Goal: Information Seeking & Learning: Learn about a topic

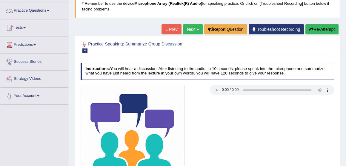
click at [32, 12] on link "Practice Questions" at bounding box center [34, 9] width 68 height 15
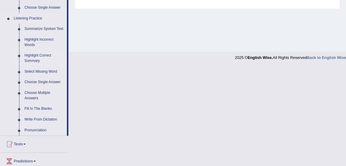
scroll to position [248, 0]
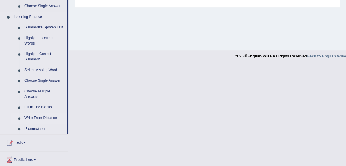
click at [36, 116] on link "Write From Dictation" at bounding box center [44, 118] width 45 height 11
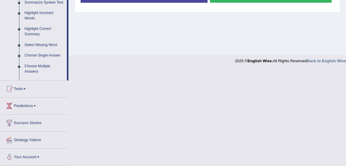
scroll to position [147, 0]
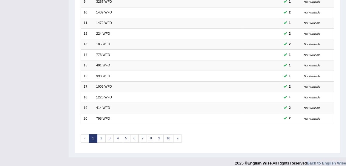
scroll to position [175, 0]
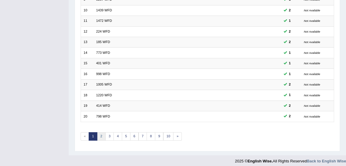
click at [101, 132] on link "2" at bounding box center [101, 136] width 9 height 8
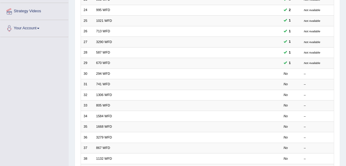
scroll to position [112, 0]
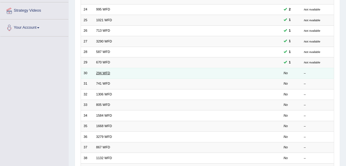
click at [108, 72] on link "294 WFD" at bounding box center [103, 73] width 14 height 4
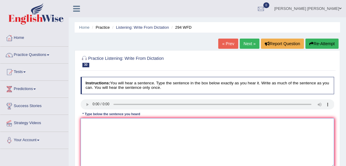
click at [94, 123] on textarea at bounding box center [208, 142] width 254 height 49
click at [90, 125] on textarea at bounding box center [208, 142] width 254 height 49
click at [95, 125] on textarea at bounding box center [208, 142] width 254 height 49
click at [116, 122] on textarea "Some people regardthat i" at bounding box center [208, 142] width 254 height 49
click at [126, 123] on textarea "Some people regard that i" at bounding box center [208, 142] width 254 height 49
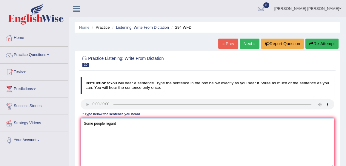
click at [118, 125] on textarea "Some people regard" at bounding box center [208, 142] width 254 height 49
click at [146, 123] on textarea "Some people regard this is eye wash" at bounding box center [208, 142] width 254 height 49
click at [149, 123] on textarea "Some people regard this is eye wash whwew" at bounding box center [208, 142] width 254 height 49
click at [149, 123] on textarea "Some people regard this is eye wash whew" at bounding box center [208, 142] width 254 height 49
click at [159, 129] on textarea "Some people regard this is eye wash wherew" at bounding box center [208, 142] width 254 height 49
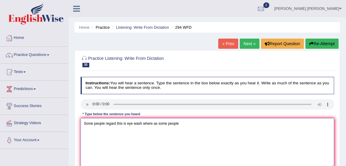
click at [181, 124] on textarea "Some people regard this is eye wash where as some people" at bounding box center [208, 142] width 254 height 49
click at [157, 124] on textarea "Some people regard this is eye wash where as some people action taken" at bounding box center [208, 142] width 254 height 49
click at [178, 123] on textarea "Some people regard this is eye wash where as some people action taken" at bounding box center [208, 142] width 254 height 49
click at [186, 124] on textarea "Some people regard this is eye wash where as some people ask action taken" at bounding box center [208, 142] width 254 height 49
click at [218, 125] on textarea "Some people regard this is eye wash where as some people ask for the action tak…" at bounding box center [208, 142] width 254 height 49
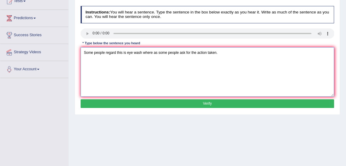
scroll to position [71, 0]
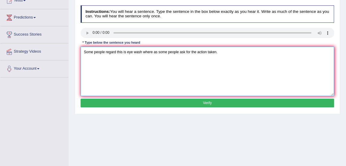
type textarea "Some people regard this is eye wash where as some people ask for the action tak…"
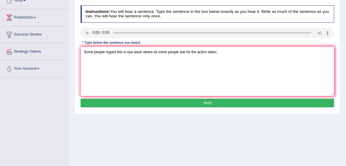
click at [208, 101] on button "Verify" at bounding box center [208, 102] width 254 height 9
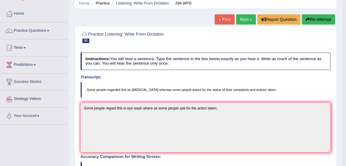
scroll to position [23, 0]
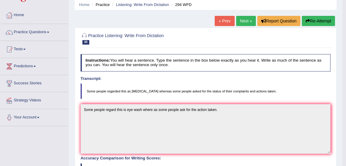
click at [245, 21] on link "Next »" at bounding box center [246, 21] width 20 height 10
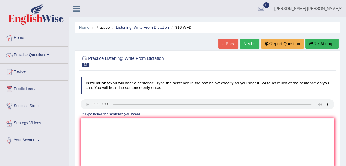
click at [87, 126] on textarea at bounding box center [208, 142] width 254 height 49
click at [130, 123] on textarea "students were focusing on the news" at bounding box center [208, 142] width 254 height 49
click at [150, 124] on textarea "students were focusing on reporting news" at bounding box center [208, 142] width 254 height 49
click at [86, 123] on textarea "students were focusing on reporting news" at bounding box center [208, 142] width 254 height 49
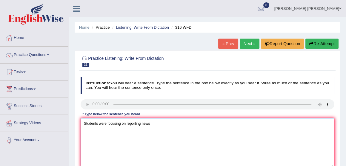
click at [152, 125] on textarea "Students were focusing on reporting news" at bounding box center [208, 142] width 254 height 49
click at [121, 124] on textarea "Students were focusing on reporting news on the changing media world." at bounding box center [208, 142] width 254 height 49
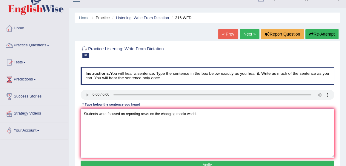
scroll to position [10, 0]
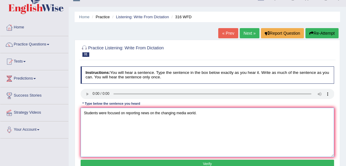
type textarea "Students were focused on reporting news on the changing media world."
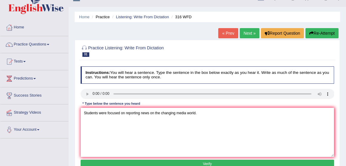
click at [208, 164] on button "Verify" at bounding box center [208, 163] width 254 height 9
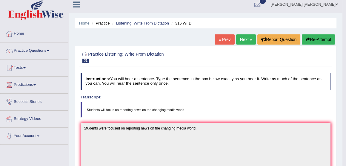
scroll to position [0, 0]
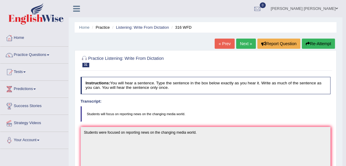
click at [243, 44] on link "Next »" at bounding box center [246, 43] width 20 height 10
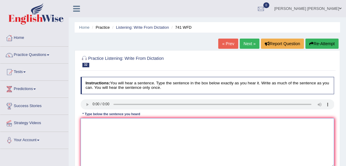
click at [92, 123] on textarea at bounding box center [208, 142] width 254 height 49
click at [85, 123] on textarea "the task tomorrow will require higher level" at bounding box center [208, 142] width 254 height 49
click at [151, 124] on textarea "The task tomorrow will require higher level" at bounding box center [208, 142] width 254 height 49
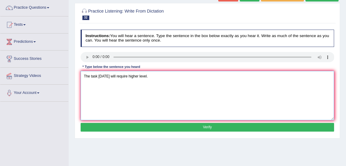
scroll to position [48, 0]
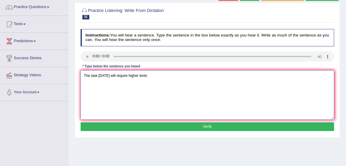
type textarea "The task tomorrow will require higher level."
click at [208, 124] on button "Verify" at bounding box center [208, 126] width 254 height 9
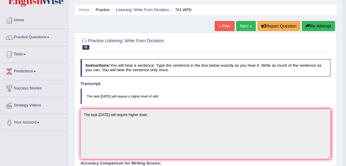
scroll to position [18, 0]
click at [239, 27] on link "Next »" at bounding box center [246, 26] width 20 height 10
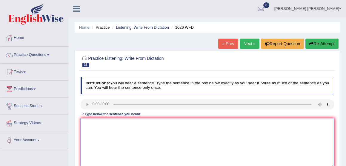
click at [87, 123] on textarea at bounding box center [208, 142] width 254 height 49
click at [89, 125] on textarea at bounding box center [208, 142] width 254 height 49
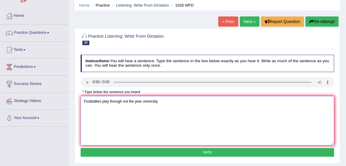
scroll to position [26, 0]
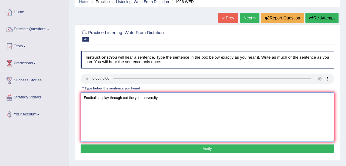
type textarea "Footballers play through out the year university."
click at [206, 147] on button "Verify" at bounding box center [208, 148] width 254 height 9
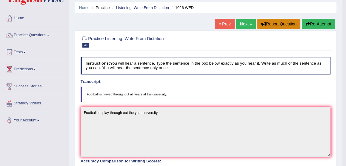
scroll to position [19, 0]
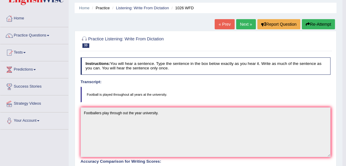
click at [309, 26] on button "Re-Attempt" at bounding box center [318, 24] width 33 height 10
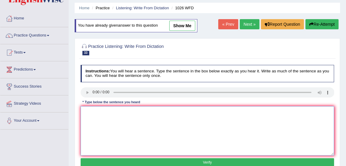
click at [87, 110] on textarea at bounding box center [208, 130] width 254 height 49
click at [126, 111] on textarea "Football is played through" at bounding box center [208, 130] width 254 height 49
type textarea "Football is played through out a year university."
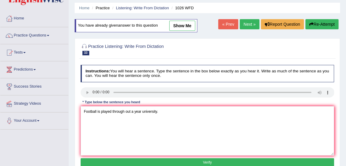
click at [206, 159] on button "Verify" at bounding box center [208, 162] width 254 height 9
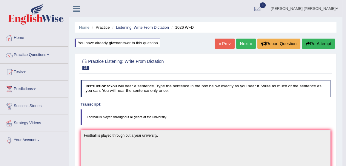
click at [249, 43] on link "Next »" at bounding box center [246, 43] width 20 height 10
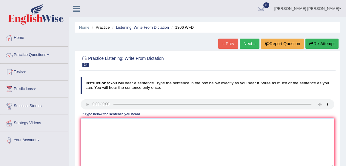
click at [89, 121] on textarea at bounding box center [208, 142] width 254 height 49
click at [86, 123] on textarea "when the court was announced the sentenced" at bounding box center [208, 142] width 254 height 49
click at [158, 124] on textarea "When the court was announced the sentenced" at bounding box center [208, 142] width 254 height 49
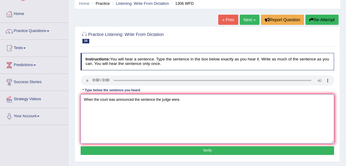
scroll to position [24, 0]
type textarea "When the court was announced the sentence the judge were."
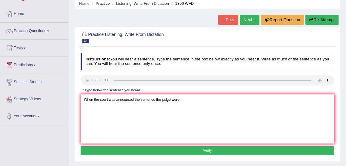
click at [205, 148] on button "Verify" at bounding box center [208, 150] width 254 height 9
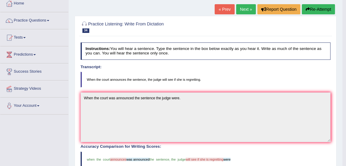
scroll to position [0, 0]
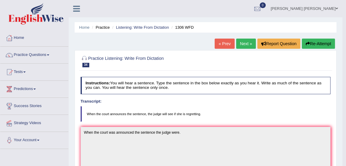
click at [243, 42] on link "Next »" at bounding box center [246, 43] width 20 height 10
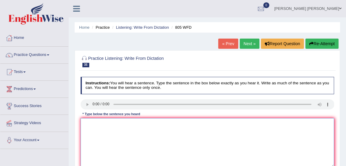
click at [90, 121] on textarea at bounding box center [208, 142] width 254 height 49
click at [96, 123] on textarea "laundry facilities are available" at bounding box center [208, 142] width 254 height 49
click at [84, 123] on textarea "laundry facilities are available" at bounding box center [208, 142] width 254 height 49
click at [134, 124] on textarea "Laundry facilities are available" at bounding box center [208, 142] width 254 height 49
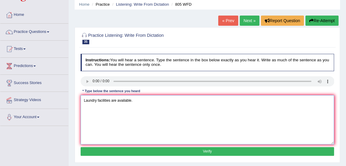
scroll to position [22, 0]
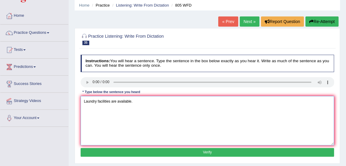
type textarea "Laundry facilities are available."
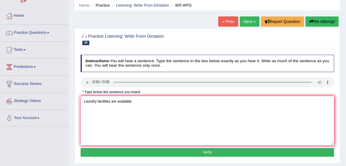
click at [206, 153] on button "Verify" at bounding box center [208, 152] width 254 height 9
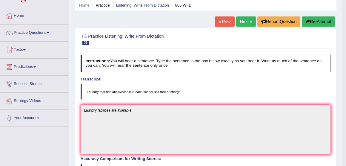
drag, startPoint x: 205, startPoint y: 153, endPoint x: 201, endPoint y: 99, distance: 54.2
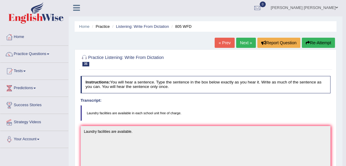
scroll to position [0, 0]
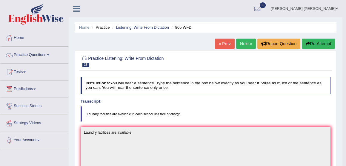
click at [320, 43] on button "Re-Attempt" at bounding box center [318, 43] width 33 height 10
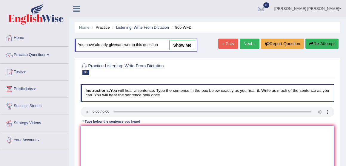
click at [81, 132] on textarea at bounding box center [208, 149] width 254 height 49
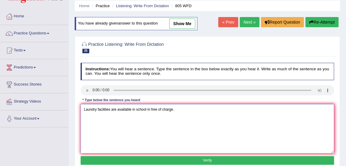
scroll to position [22, 0]
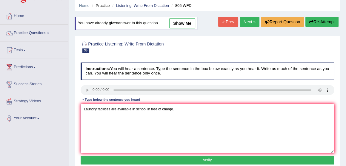
type textarea "Laundry facilities are available in school in free of charge."
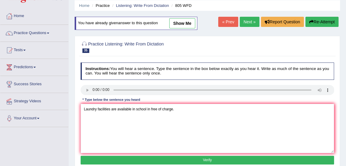
click at [208, 158] on button "Verify" at bounding box center [208, 159] width 254 height 9
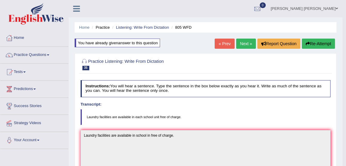
scroll to position [0, 0]
click at [242, 44] on link "Next »" at bounding box center [246, 43] width 20 height 10
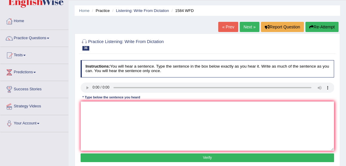
scroll to position [17, 0]
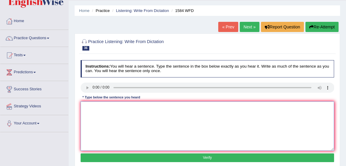
click at [82, 107] on textarea at bounding box center [208, 125] width 254 height 49
click at [108, 106] on textarea "You should retun trhe book in the library" at bounding box center [208, 125] width 254 height 49
click at [114, 106] on textarea "You should return trhe book in the library" at bounding box center [208, 125] width 254 height 49
click at [150, 108] on textarea "You should return the book in the library" at bounding box center [208, 125] width 254 height 49
click at [153, 109] on textarea "You should return the book in the library" at bounding box center [208, 125] width 254 height 49
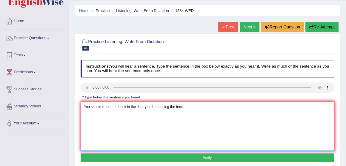
type textarea "You should return the book in the library before ending the term."
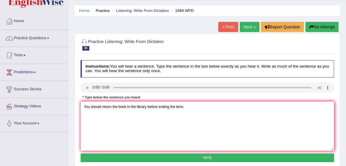
click at [205, 155] on button "Verify" at bounding box center [208, 157] width 254 height 9
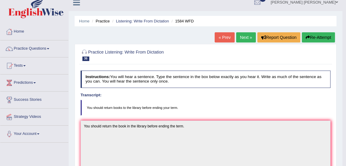
scroll to position [6, 0]
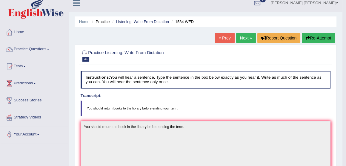
click at [246, 39] on link "Next »" at bounding box center [246, 38] width 20 height 10
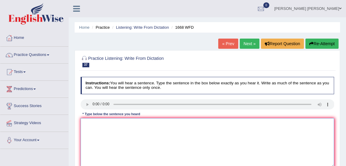
click at [91, 127] on textarea at bounding box center [208, 142] width 254 height 49
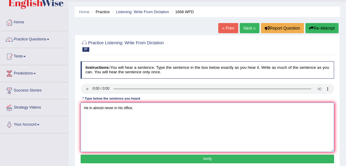
scroll to position [17, 0]
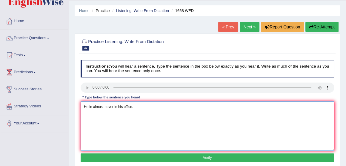
type textarea "He in almost never in his office."
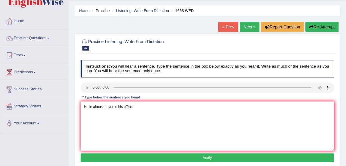
click at [206, 155] on button "Verify" at bounding box center [208, 157] width 254 height 9
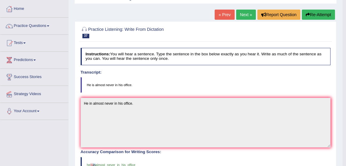
scroll to position [0, 0]
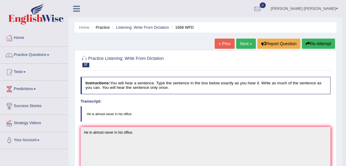
click at [240, 43] on link "Next »" at bounding box center [246, 43] width 20 height 10
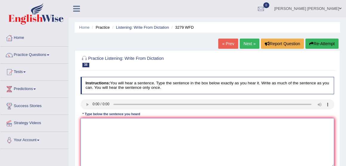
click at [89, 123] on textarea at bounding box center [208, 142] width 254 height 49
click at [85, 123] on textarea "this is the first example of modern age army" at bounding box center [208, 142] width 254 height 49
click at [155, 124] on textarea "This is the first example of modern age army" at bounding box center [208, 142] width 254 height 49
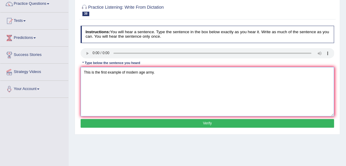
scroll to position [53, 0]
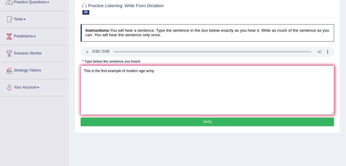
type textarea "This is the first example of modern age army."
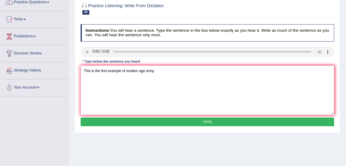
click at [212, 120] on button "Verify" at bounding box center [208, 121] width 254 height 9
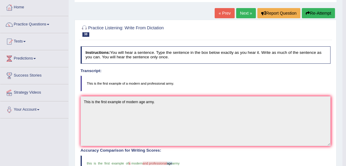
scroll to position [30, 0]
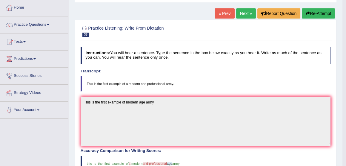
click at [241, 13] on link "Next »" at bounding box center [246, 13] width 20 height 10
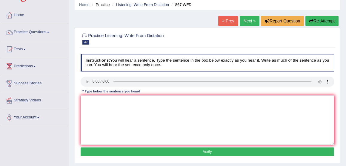
scroll to position [23, 0]
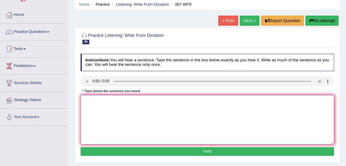
click at [91, 107] on textarea at bounding box center [208, 119] width 254 height 49
click at [91, 101] on textarea "glob in the modern age is" at bounding box center [208, 119] width 254 height 49
click at [90, 100] on textarea "glob in the modern age is" at bounding box center [208, 119] width 254 height 49
click at [86, 100] on textarea "globalaization in the modern age is" at bounding box center [208, 119] width 254 height 49
click at [135, 101] on textarea "Globalaization in the modern age is" at bounding box center [208, 119] width 254 height 49
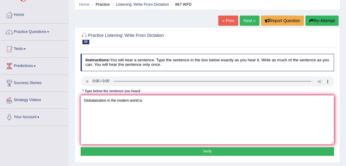
click at [143, 101] on textarea "Globalaization in the modern world is" at bounding box center [208, 119] width 254 height 49
click at [146, 101] on textarea "Globalaization in the modern world lead to economic growth." at bounding box center [208, 119] width 254 height 49
type textarea "Globalaization in the modern world leads to economic growth."
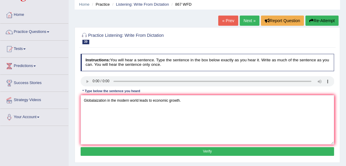
click at [205, 150] on button "Verify" at bounding box center [208, 151] width 254 height 9
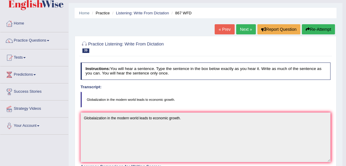
scroll to position [0, 0]
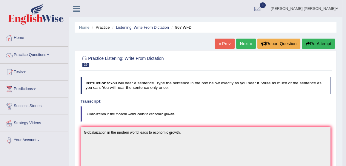
click at [244, 44] on link "Next »" at bounding box center [246, 43] width 20 height 10
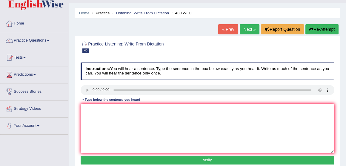
scroll to position [16, 0]
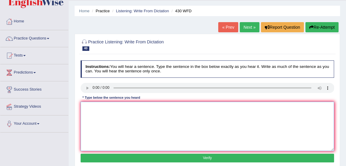
click at [87, 109] on textarea at bounding box center [208, 125] width 254 height 49
click at [156, 108] on textarea "estension requirement for the assignment" at bounding box center [208, 125] width 254 height 49
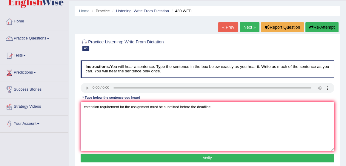
click at [86, 107] on textarea "estension requirement for the assignment must be submitted before the deadline." at bounding box center [208, 125] width 254 height 49
click at [85, 107] on textarea "extension requirement for the assignment must be submitted before the deadline." at bounding box center [208, 125] width 254 height 49
click at [119, 107] on textarea "Extension requirement for the assignment must be submitted before the deadline." at bounding box center [208, 125] width 254 height 49
type textarea "Extension requirements for the assignment must be submitted before the deadline."
click at [208, 155] on button "Verify" at bounding box center [208, 157] width 254 height 9
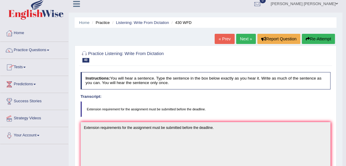
scroll to position [5, 0]
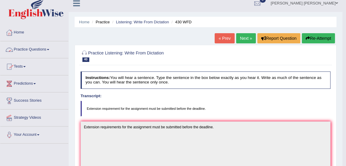
click at [27, 50] on link "Practice Questions" at bounding box center [34, 48] width 68 height 15
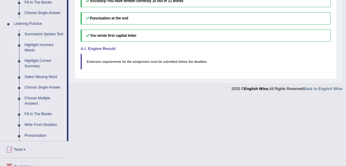
scroll to position [244, 0]
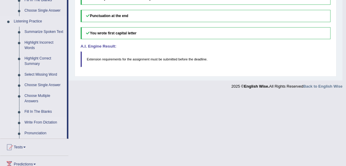
click at [42, 121] on link "Write From Dictation" at bounding box center [44, 122] width 45 height 11
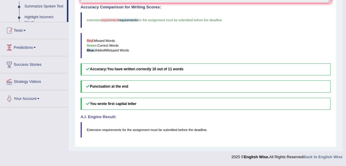
scroll to position [170, 0]
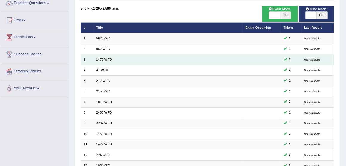
scroll to position [51, 0]
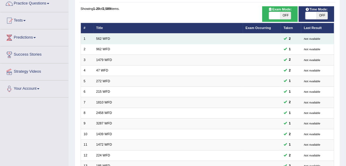
click at [110, 38] on td "562 WFD" at bounding box center [167, 38] width 149 height 10
click at [104, 38] on link "562 WFD" at bounding box center [103, 39] width 14 height 4
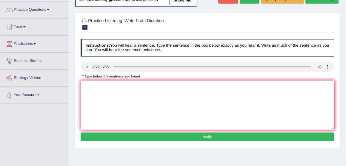
scroll to position [46, 0]
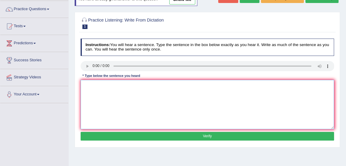
click at [101, 92] on textarea at bounding box center [208, 104] width 254 height 49
click at [86, 84] on textarea at bounding box center [208, 104] width 254 height 49
click at [107, 85] on textarea "The gap betwen the poor and rich does not exit" at bounding box center [208, 104] width 254 height 49
click at [161, 87] on textarea "The gap between the poor and rich does not exit" at bounding box center [208, 104] width 254 height 49
type textarea "The gap between the poor and rich does not exit."
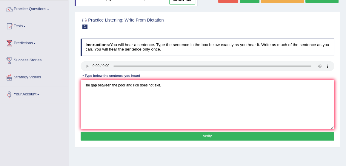
click at [207, 134] on button "Verify" at bounding box center [208, 136] width 254 height 9
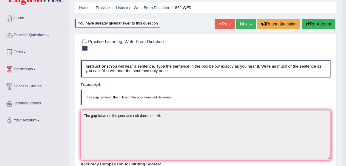
scroll to position [0, 0]
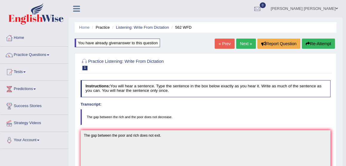
click at [246, 45] on link "Next »" at bounding box center [246, 43] width 20 height 10
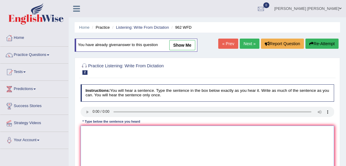
click at [89, 127] on textarea at bounding box center [208, 149] width 254 height 49
click at [113, 130] on textarea "If you have any qu about the exam, rise your hand." at bounding box center [208, 149] width 254 height 49
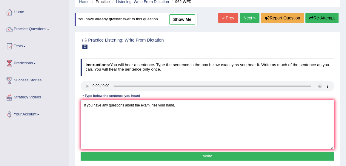
scroll to position [26, 0]
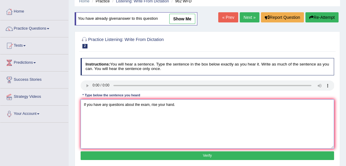
type textarea "If you have any questions about the exam, rise your hand."
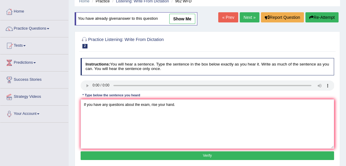
click at [207, 153] on button "Verify" at bounding box center [208, 155] width 254 height 9
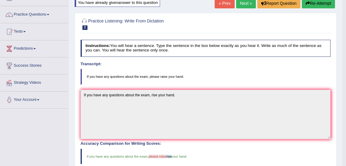
scroll to position [0, 0]
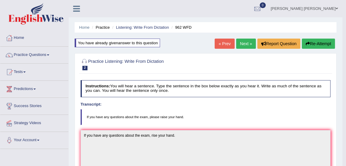
click at [245, 44] on link "Next »" at bounding box center [246, 43] width 20 height 10
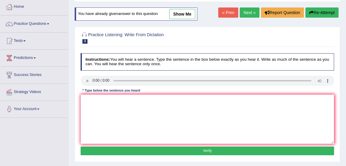
scroll to position [31, 0]
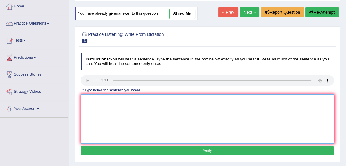
click at [90, 102] on textarea at bounding box center [208, 118] width 254 height 49
click at [82, 100] on textarea "res" at bounding box center [208, 118] width 254 height 49
click at [99, 99] on textarea "stu res" at bounding box center [208, 118] width 254 height 49
click at [89, 99] on textarea "stu res will be visiting the class" at bounding box center [208, 118] width 254 height 49
click at [103, 100] on textarea "student res will be visiting the class" at bounding box center [208, 118] width 254 height 49
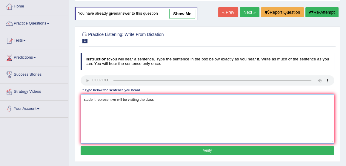
click at [86, 99] on textarea "student representive will be visiting the class" at bounding box center [208, 118] width 254 height 49
click at [112, 99] on textarea "Student representive will be visiting the class" at bounding box center [208, 118] width 254 height 49
click at [159, 100] on textarea "Student representative will be visiting the class" at bounding box center [208, 118] width 254 height 49
type textarea "Student representative will be visiting the class."
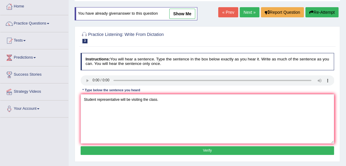
click at [206, 151] on button "Verify" at bounding box center [208, 150] width 254 height 9
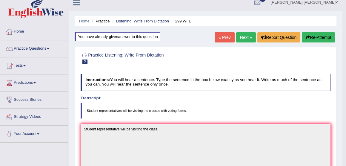
scroll to position [5, 0]
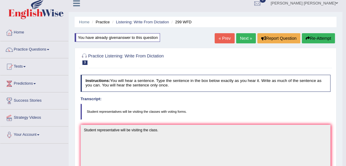
click at [318, 36] on button "Re-Attempt" at bounding box center [318, 38] width 33 height 10
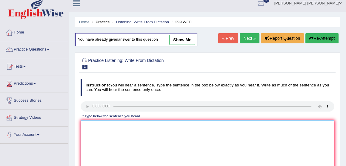
click at [89, 129] on textarea at bounding box center [208, 144] width 254 height 49
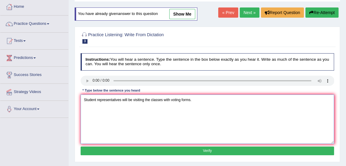
scroll to position [31, 0]
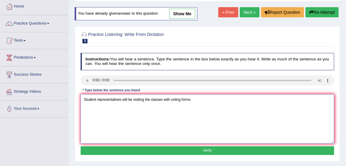
type textarea "Student representatives will be visiting the classes with voting forms."
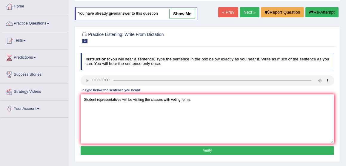
click at [209, 148] on button "Verify" at bounding box center [208, 150] width 254 height 9
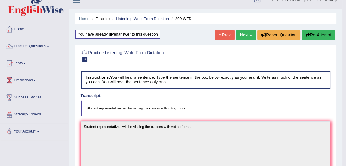
scroll to position [0, 0]
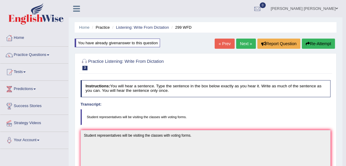
click at [249, 45] on link "Next »" at bounding box center [246, 43] width 20 height 10
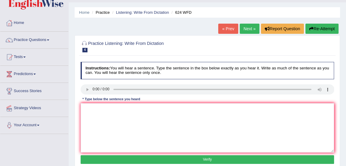
scroll to position [16, 0]
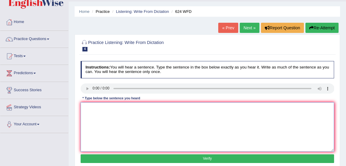
click at [86, 108] on textarea at bounding box center [208, 126] width 254 height 49
click at [81, 106] on textarea at bounding box center [208, 126] width 254 height 49
click at [121, 108] on textarea "Our cources help to crital thinking and" at bounding box center [208, 126] width 254 height 49
click at [147, 109] on textarea "Our cources help to critical thinking and" at bounding box center [208, 126] width 254 height 49
click at [148, 111] on textarea "Our cources help to critical thinking and" at bounding box center [208, 126] width 254 height 49
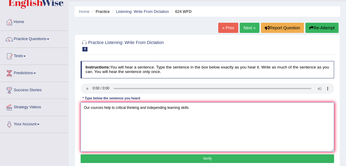
click at [164, 106] on textarea "Our cources help to critical thinking and independing learning skills" at bounding box center [208, 126] width 254 height 49
click at [169, 107] on textarea "Our cources help to critical thinking and independentg learning skills" at bounding box center [208, 126] width 254 height 49
click at [191, 106] on textarea "Our cources help to critical thinking and independent learning skills" at bounding box center [208, 126] width 254 height 49
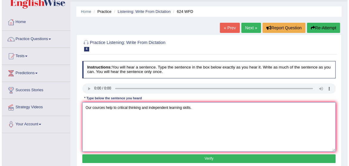
scroll to position [25, 0]
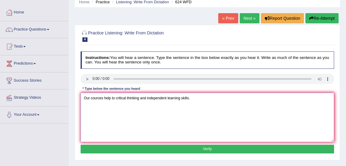
type textarea "Our cources help to critical thinking and independent learning skills."
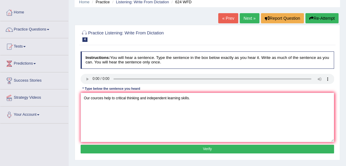
click at [207, 147] on button "Verify" at bounding box center [208, 148] width 254 height 9
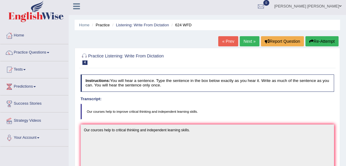
scroll to position [0, 0]
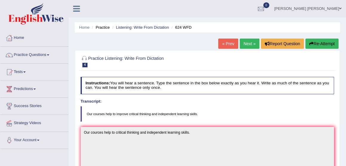
click at [250, 44] on link "Next »" at bounding box center [250, 43] width 20 height 10
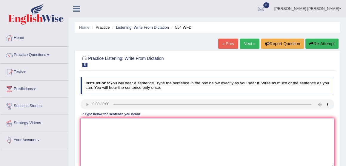
click at [89, 126] on textarea at bounding box center [208, 142] width 254 height 49
click at [86, 123] on textarea "we are able to work in a team" at bounding box center [208, 142] width 254 height 49
click at [130, 122] on textarea "We are able to work in a team" at bounding box center [208, 142] width 254 height 49
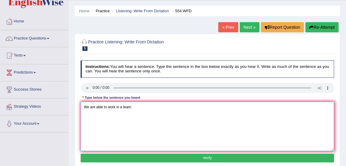
scroll to position [19, 0]
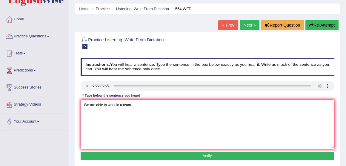
type textarea "We are able to work in a team."
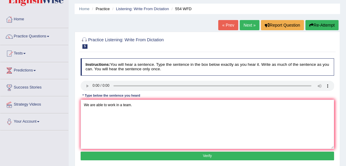
click at [209, 154] on button "Verify" at bounding box center [208, 155] width 254 height 9
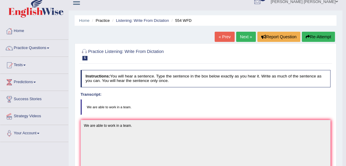
scroll to position [0, 0]
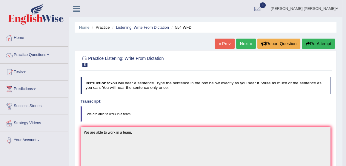
click at [246, 44] on link "Next »" at bounding box center [246, 43] width 20 height 10
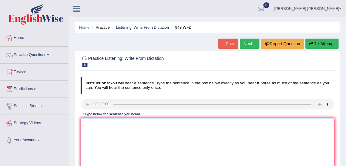
click at [98, 130] on textarea at bounding box center [208, 142] width 254 height 49
click at [84, 123] on textarea "farming method accross the world" at bounding box center [208, 142] width 254 height 49
click at [109, 123] on textarea "Farming method accross the world" at bounding box center [208, 142] width 254 height 49
click at [138, 122] on textarea "Farming method accross the world" at bounding box center [208, 142] width 254 height 49
click at [141, 124] on textarea "Farming method accross the world" at bounding box center [208, 142] width 254 height 49
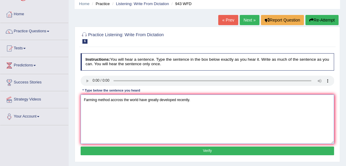
scroll to position [24, 0]
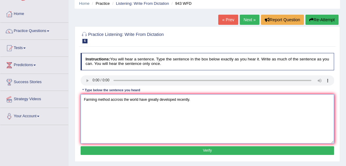
type textarea "Farming method accross the world have greatly developed recently."
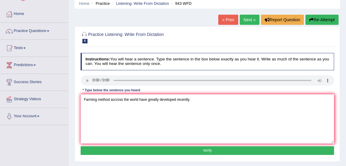
click at [205, 150] on button "Verify" at bounding box center [208, 150] width 254 height 9
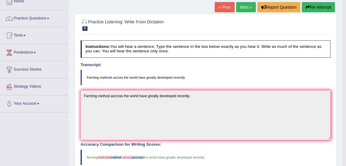
scroll to position [0, 0]
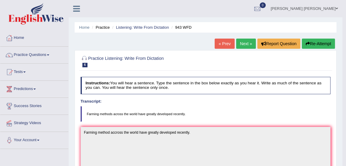
click at [246, 45] on link "Next »" at bounding box center [246, 43] width 20 height 10
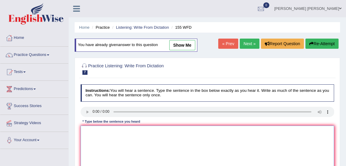
click at [88, 138] on textarea at bounding box center [208, 149] width 254 height 49
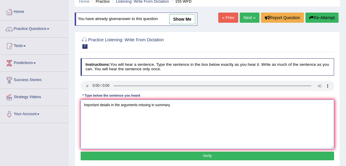
scroll to position [27, 0]
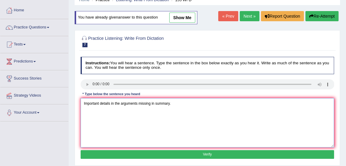
type textarea "Important details in the arguments missing in summary."
click at [207, 151] on button "Verify" at bounding box center [208, 154] width 254 height 9
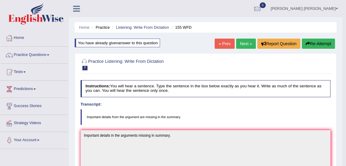
scroll to position [0, 0]
click at [244, 45] on link "Next »" at bounding box center [246, 43] width 20 height 10
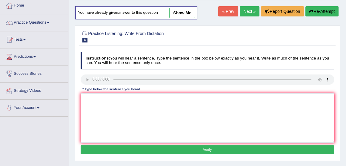
scroll to position [33, 0]
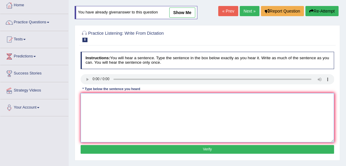
click at [87, 97] on textarea at bounding box center [208, 117] width 254 height 49
click at [85, 96] on textarea "please provide the reports to the ideas in your arguments" at bounding box center [208, 117] width 254 height 49
click at [176, 99] on textarea "Please provide the reports to the ideas in your arguments" at bounding box center [208, 117] width 254 height 49
type textarea "Please provide the reports to the ideas in your arguments."
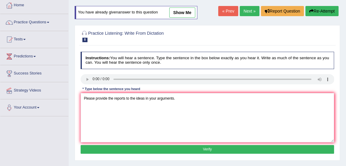
click at [208, 150] on button "Verify" at bounding box center [208, 149] width 254 height 9
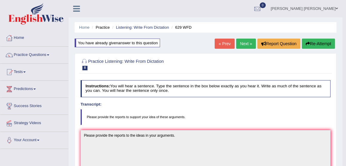
scroll to position [0, 0]
click at [246, 42] on link "Next »" at bounding box center [246, 43] width 20 height 10
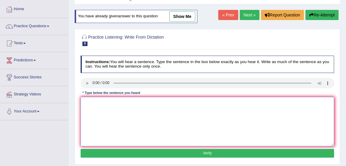
click at [87, 100] on textarea at bounding box center [208, 121] width 254 height 49
click at [127, 102] on textarea "The industrial rev driven by Europe" at bounding box center [208, 121] width 254 height 49
click at [145, 102] on textarea "The industrial rev driven in Europe" at bounding box center [208, 121] width 254 height 49
click at [111, 101] on textarea "The industrial rev driven in Europe by techology" at bounding box center [208, 121] width 254 height 49
click at [171, 104] on textarea "The industrial revolution driven in Europe by techology" at bounding box center [208, 121] width 254 height 49
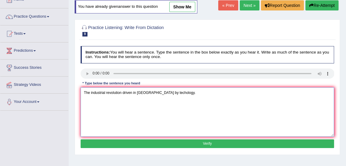
scroll to position [38, 0]
type textarea "The industrial revolution driven in Europe by techology."
click at [206, 143] on button "Verify" at bounding box center [208, 143] width 254 height 9
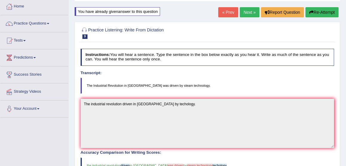
scroll to position [31, 0]
click at [249, 12] on link "Next »" at bounding box center [250, 12] width 20 height 10
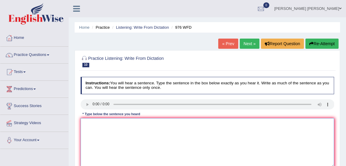
click at [88, 129] on textarea at bounding box center [208, 142] width 254 height 49
click at [94, 123] on textarea "the stu eco is tricky subject" at bounding box center [208, 142] width 254 height 49
click at [108, 123] on textarea "the study of eco is tricky subject" at bounding box center [208, 142] width 254 height 49
click at [85, 123] on textarea "the study of economy is tricky subject" at bounding box center [208, 142] width 254 height 49
click at [145, 124] on textarea "The study of economy is tricky subject" at bounding box center [208, 142] width 254 height 49
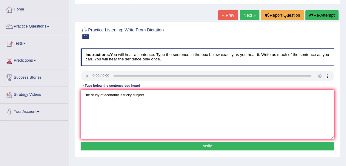
scroll to position [32, 0]
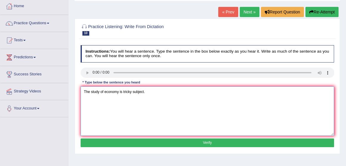
type textarea "The study of economy is tricky subject."
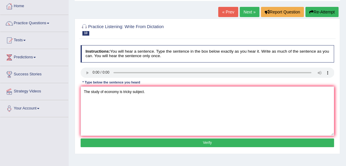
click at [206, 142] on button "Verify" at bounding box center [208, 142] width 254 height 9
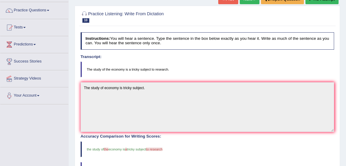
scroll to position [0, 0]
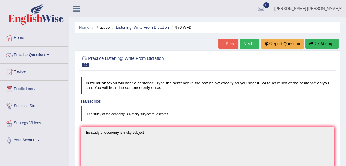
click at [248, 44] on link "Next »" at bounding box center [250, 43] width 20 height 10
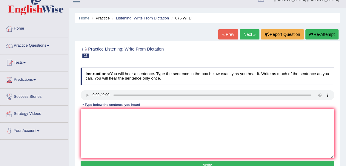
scroll to position [10, 0]
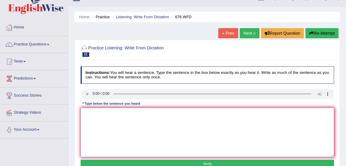
click at [96, 108] on textarea at bounding box center [208, 131] width 254 height 49
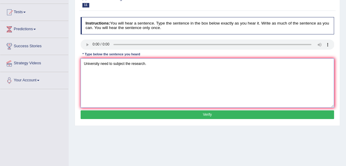
scroll to position [61, 0]
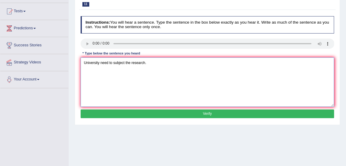
type textarea "University need to subject the research."
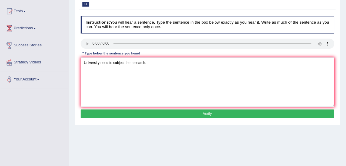
click at [207, 112] on button "Verify" at bounding box center [208, 113] width 254 height 9
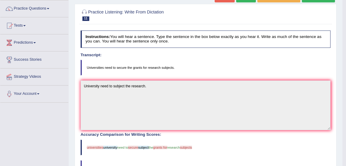
scroll to position [0, 0]
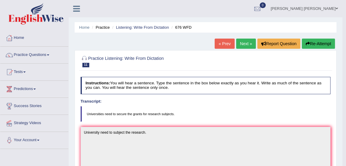
click at [312, 43] on button "Re-Attempt" at bounding box center [318, 43] width 33 height 10
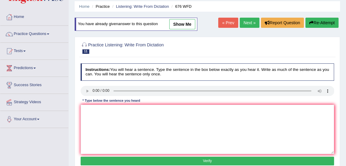
scroll to position [21, 0]
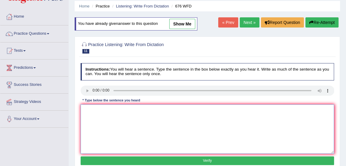
click at [95, 114] on textarea at bounding box center [208, 128] width 254 height 49
click at [82, 109] on textarea "need to secure the grants for reseach" at bounding box center [208, 128] width 254 height 49
click at [163, 109] on textarea "Universities need to secure the grants for reseach" at bounding box center [208, 128] width 254 height 49
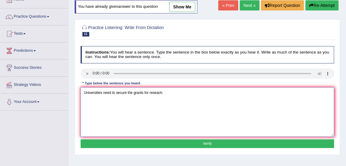
scroll to position [46, 0]
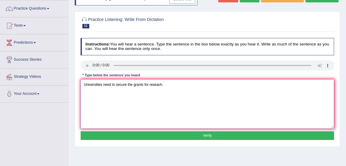
type textarea "Universities need to secure the grants for reseach."
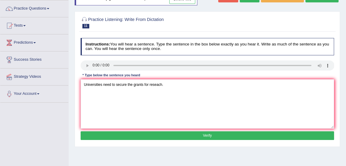
click at [208, 133] on button "Verify" at bounding box center [208, 135] width 254 height 9
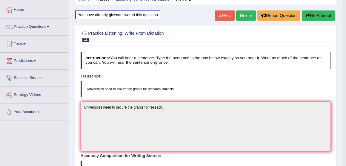
scroll to position [0, 0]
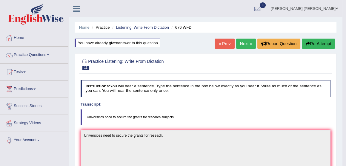
click at [244, 41] on link "Next »" at bounding box center [246, 43] width 20 height 10
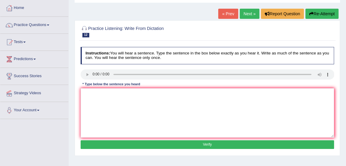
scroll to position [30, 0]
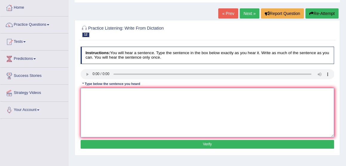
click at [84, 93] on textarea at bounding box center [208, 112] width 254 height 49
click at [84, 93] on textarea "some people argue education is that not important" at bounding box center [208, 112] width 254 height 49
click at [86, 93] on textarea "some people argue education is that not important" at bounding box center [208, 112] width 254 height 49
click at [162, 93] on textarea "Some people argue education is that not important" at bounding box center [208, 112] width 254 height 49
type textarea "Some people argue education is that not important."
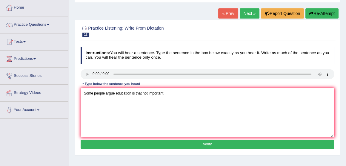
click at [202, 137] on div "Instructions: You will hear a sentence. Type the sentence in the box below exac…" at bounding box center [207, 98] width 256 height 108
click at [206, 142] on button "Verify" at bounding box center [208, 144] width 254 height 9
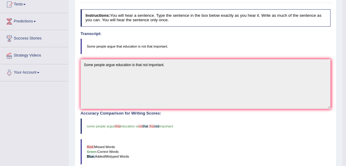
scroll to position [0, 0]
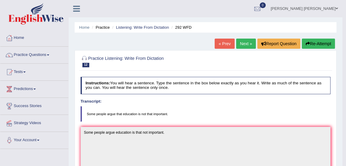
click at [244, 44] on link "Next »" at bounding box center [246, 43] width 20 height 10
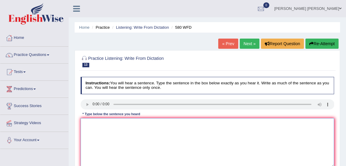
click at [90, 122] on textarea at bounding box center [208, 142] width 254 height 49
click at [108, 123] on textarea "you can use yoyr laptop in the lecture" at bounding box center [208, 142] width 254 height 49
click at [85, 123] on textarea "you can use your laptop in the lecture" at bounding box center [208, 142] width 254 height 49
click at [144, 123] on textarea "You can use your laptop in the lecture" at bounding box center [208, 142] width 254 height 49
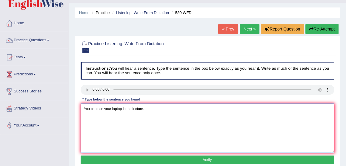
scroll to position [15, 0]
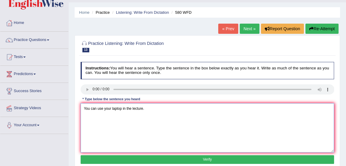
type textarea "You can use your laptop in the lecture."
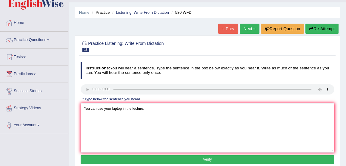
click at [204, 158] on button "Verify" at bounding box center [208, 159] width 254 height 9
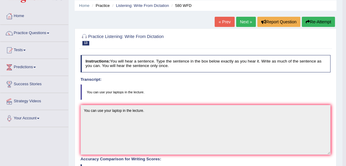
scroll to position [0, 0]
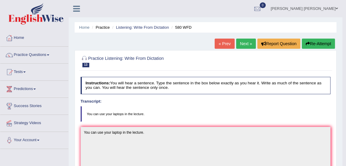
click at [242, 43] on link "Next »" at bounding box center [246, 43] width 20 height 10
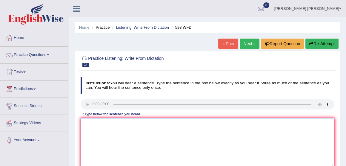
click at [85, 123] on textarea at bounding box center [208, 142] width 254 height 49
click at [85, 123] on textarea "check the website if you are looking for discounted textbooks" at bounding box center [208, 142] width 254 height 49
click at [180, 123] on textarea "Check the website if you are looking for discounted textbooks" at bounding box center [208, 142] width 254 height 49
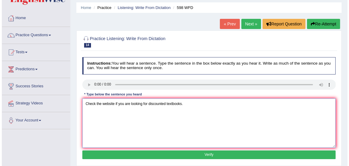
scroll to position [20, 0]
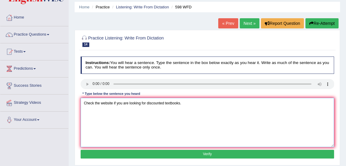
type textarea "Check the website if you are looking for discounted textbooks."
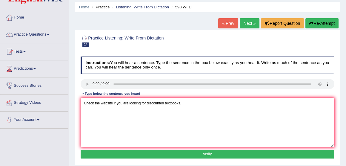
click at [208, 151] on button "Verify" at bounding box center [208, 154] width 254 height 9
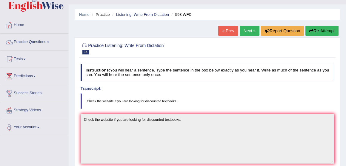
scroll to position [0, 0]
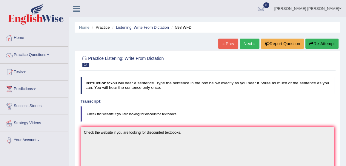
click at [244, 44] on link "Next »" at bounding box center [250, 43] width 20 height 10
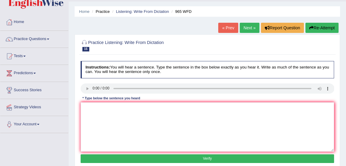
scroll to position [19, 0]
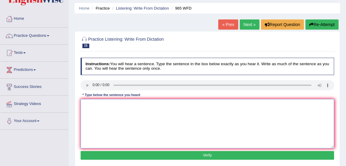
click at [93, 108] on textarea at bounding box center [208, 123] width 254 height 49
click at [86, 104] on textarea "u must answer security answer when you" at bounding box center [208, 123] width 254 height 49
click at [83, 103] on textarea "u must answer security answer when you" at bounding box center [208, 123] width 254 height 49
click at [91, 104] on textarea "Youu must answer security answer when you" at bounding box center [208, 123] width 254 height 49
click at [136, 103] on textarea "You must answer security answer when you" at bounding box center [208, 123] width 254 height 49
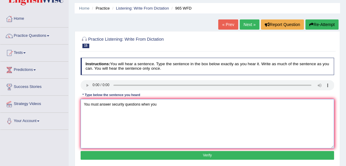
click at [158, 105] on textarea "You must answer security questions when you" at bounding box center [208, 123] width 254 height 49
click at [165, 104] on textarea "You must answer security questions when you open" at bounding box center [208, 123] width 254 height 49
type textarea "You must answer security questions when you reset your password."
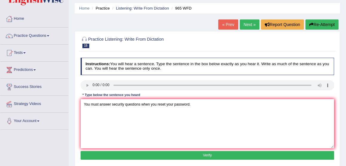
click at [206, 153] on button "Verify" at bounding box center [208, 155] width 254 height 9
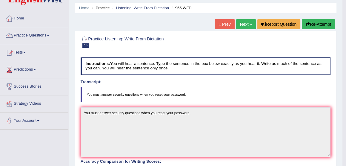
scroll to position [18, 0]
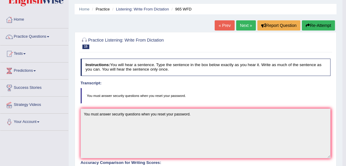
click at [242, 25] on link "Next »" at bounding box center [246, 25] width 20 height 10
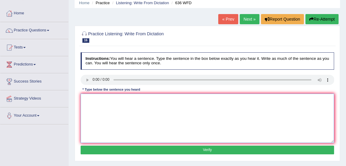
click at [90, 98] on textarea at bounding box center [208, 117] width 254 height 49
type textarea "Several candidates will be qualified as the greatest scientists involved"
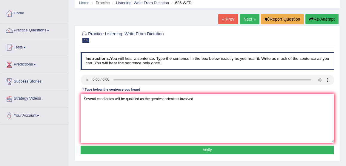
click at [205, 148] on button "Verify" at bounding box center [208, 149] width 254 height 9
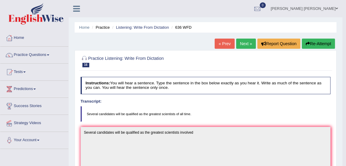
click at [245, 42] on link "Next »" at bounding box center [246, 43] width 20 height 10
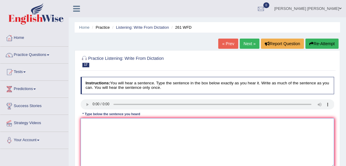
click at [82, 130] on textarea at bounding box center [208, 142] width 254 height 49
click at [138, 123] on textarea "Read the student safety instruction before entering workshop." at bounding box center [208, 142] width 254 height 49
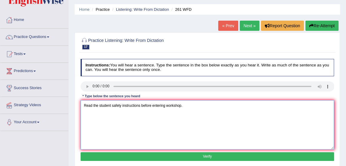
scroll to position [18, 0]
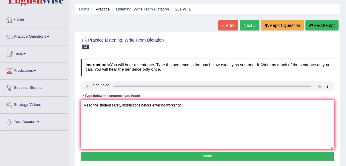
type textarea "Read the student safety instructions before entering workshop."
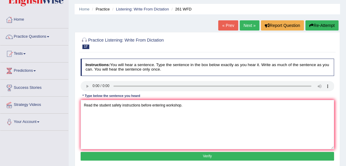
click at [206, 154] on button "Verify" at bounding box center [208, 156] width 254 height 9
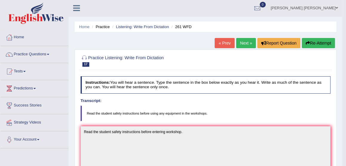
scroll to position [0, 0]
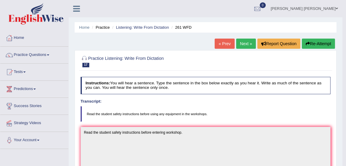
click at [240, 43] on link "Next »" at bounding box center [246, 43] width 20 height 10
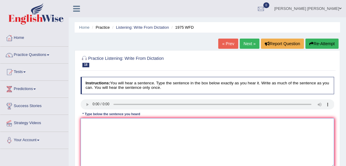
click at [87, 125] on textarea at bounding box center [208, 142] width 254 height 49
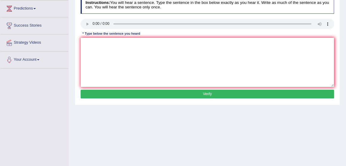
scroll to position [83, 0]
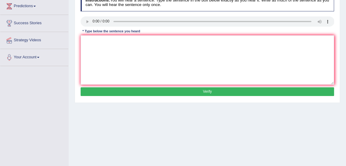
click at [206, 92] on button "Verify" at bounding box center [208, 91] width 254 height 9
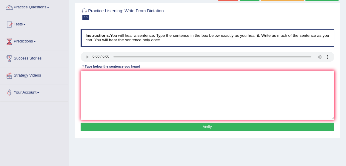
scroll to position [47, 0]
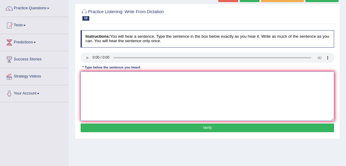
click at [91, 78] on textarea at bounding box center [208, 95] width 254 height 49
click at [83, 76] on textarea "appears to be best in fast" at bounding box center [208, 95] width 254 height 49
click at [145, 78] on textarea "His analysis appears to be best in fast" at bounding box center [208, 95] width 254 height 49
click at [144, 76] on textarea "His analysis appears to be best in fast" at bounding box center [208, 95] width 254 height 49
type textarea "His analysis appears to be best in fast."
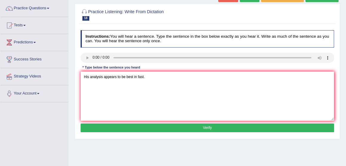
click at [205, 126] on button "Verify" at bounding box center [208, 127] width 254 height 9
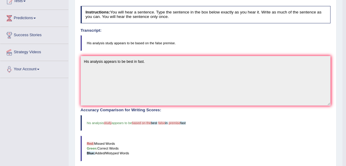
scroll to position [71, 0]
click at [170, 43] on blockquote "His analysis study appears to be based on the false premise." at bounding box center [206, 43] width 250 height 16
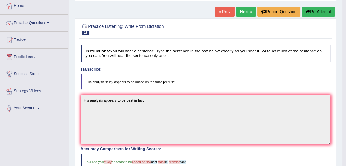
scroll to position [32, 0]
click at [313, 13] on button "Re-Attempt" at bounding box center [318, 12] width 33 height 10
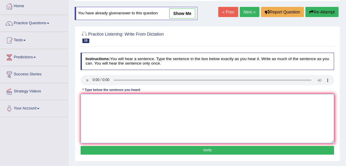
click at [84, 101] on textarea at bounding box center [208, 118] width 254 height 49
click at [115, 100] on textarea "His analysis study" at bounding box center [208, 118] width 254 height 49
type textarea "His analysis study appears to be best in false permise."
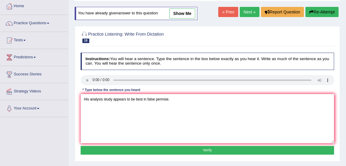
click at [208, 150] on button "Verify" at bounding box center [208, 150] width 254 height 9
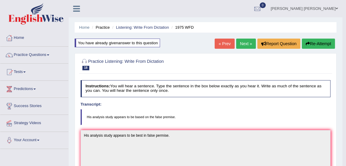
click at [244, 45] on link "Next »" at bounding box center [246, 43] width 20 height 10
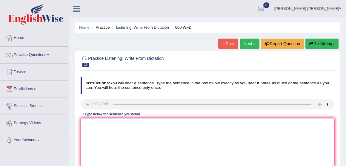
click at [90, 127] on textarea at bounding box center [208, 142] width 254 height 49
click at [85, 123] on textarea "counting stu will be sent necessare application form" at bounding box center [208, 142] width 254 height 49
click at [96, 123] on textarea "Counting [PERSON_NAME] will be sent necessare application form" at bounding box center [208, 142] width 254 height 49
click at [107, 122] on textarea "Countinung [PERSON_NAME] will be sent necessare application form" at bounding box center [208, 142] width 254 height 49
click at [152, 123] on textarea "Countinung students will be sent necessare application form" at bounding box center [208, 142] width 254 height 49
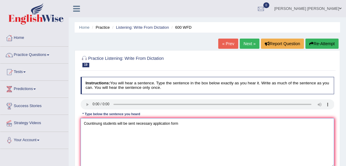
click at [178, 123] on textarea "Countinung students will be sent necessary application form" at bounding box center [208, 142] width 254 height 49
click at [93, 122] on textarea "Countinung students will be sent necessary application form." at bounding box center [208, 142] width 254 height 49
click at [95, 123] on textarea "Countnung students will be sent necessary application form." at bounding box center [208, 142] width 254 height 49
click at [97, 123] on textarea "Countniung students will be sent necessary application form." at bounding box center [208, 142] width 254 height 49
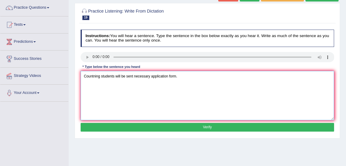
scroll to position [48, 0]
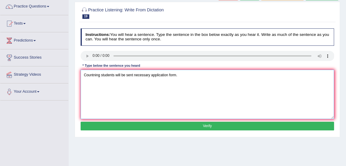
type textarea "Countning students will be sent necessary application form."
click at [206, 122] on button "Verify" at bounding box center [208, 125] width 254 height 9
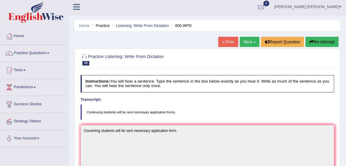
scroll to position [0, 0]
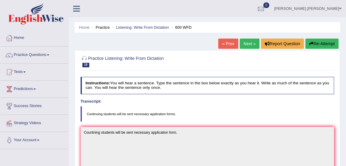
click at [247, 45] on link "Next »" at bounding box center [250, 43] width 20 height 10
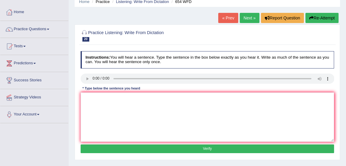
scroll to position [28, 0]
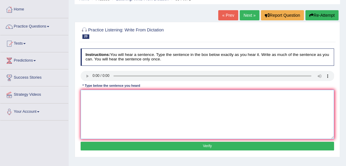
click at [93, 99] on textarea at bounding box center [208, 114] width 254 height 49
click at [86, 96] on textarea at bounding box center [208, 114] width 254 height 49
click at [84, 95] on textarea "the study shows that hongkong people are most active in [GEOGRAPHIC_DATA]." at bounding box center [208, 114] width 254 height 49
click at [120, 94] on textarea "The study shows that hongkong people are most active in Asia." at bounding box center [208, 114] width 254 height 49
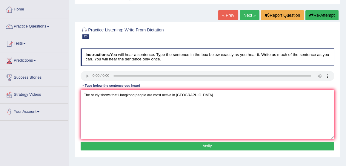
type textarea "The study shows that Hongkong people are most active in Asia."
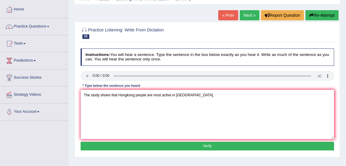
click at [207, 145] on button "Verify" at bounding box center [208, 145] width 254 height 9
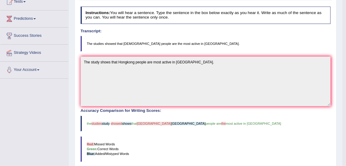
scroll to position [0, 0]
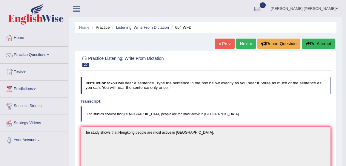
click at [242, 42] on link "Next »" at bounding box center [246, 43] width 20 height 10
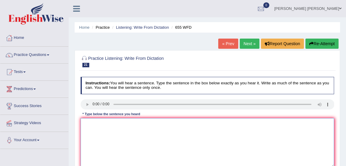
click at [87, 126] on textarea at bounding box center [208, 142] width 254 height 49
click at [93, 123] on textarea "the tea tra inc obser the class" at bounding box center [208, 142] width 254 height 49
click at [106, 123] on textarea "the teacher tra inc obser the class" at bounding box center [208, 142] width 254 height 49
click at [119, 123] on textarea "the teacher training inc obser the class" at bounding box center [208, 142] width 254 height 49
click at [137, 123] on textarea "the teacher training includes obser the class" at bounding box center [208, 142] width 254 height 49
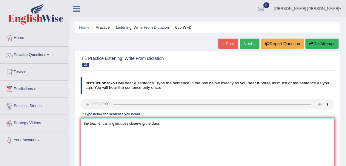
click at [161, 124] on textarea "the teacher training includes observing the class" at bounding box center [208, 142] width 254 height 49
click at [84, 122] on textarea "the teacher training includes observing the classes." at bounding box center [208, 142] width 254 height 49
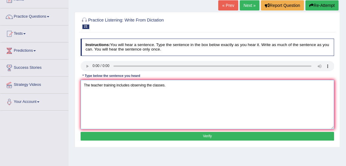
scroll to position [39, 0]
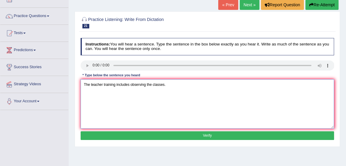
type textarea "The teacher training includes observing the classes."
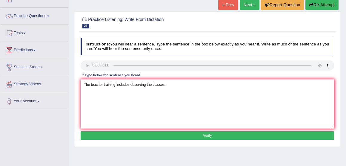
click at [210, 135] on button "Verify" at bounding box center [208, 135] width 254 height 9
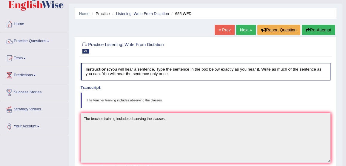
scroll to position [0, 0]
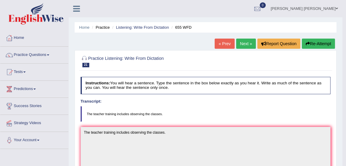
click at [246, 43] on link "Next »" at bounding box center [246, 43] width 20 height 10
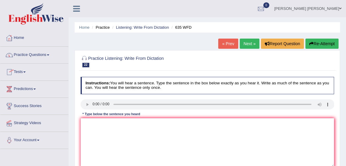
click at [20, 37] on link "Home" at bounding box center [34, 37] width 68 height 15
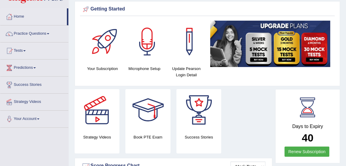
scroll to position [15, 0]
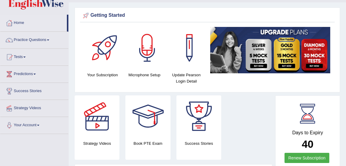
click at [29, 38] on link "Practice Questions" at bounding box center [34, 39] width 68 height 15
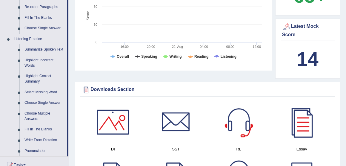
scroll to position [226, 0]
click at [38, 76] on link "Highlight Correct Summary" at bounding box center [44, 78] width 45 height 16
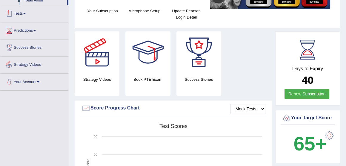
scroll to position [114, 0]
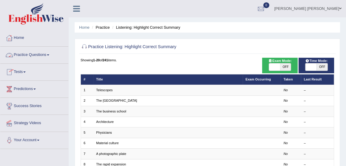
click at [26, 56] on link "Practice Questions" at bounding box center [34, 54] width 68 height 15
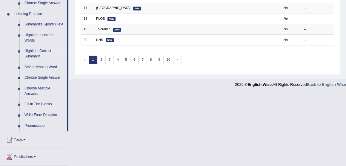
scroll to position [252, 0]
